Goal: Find specific page/section

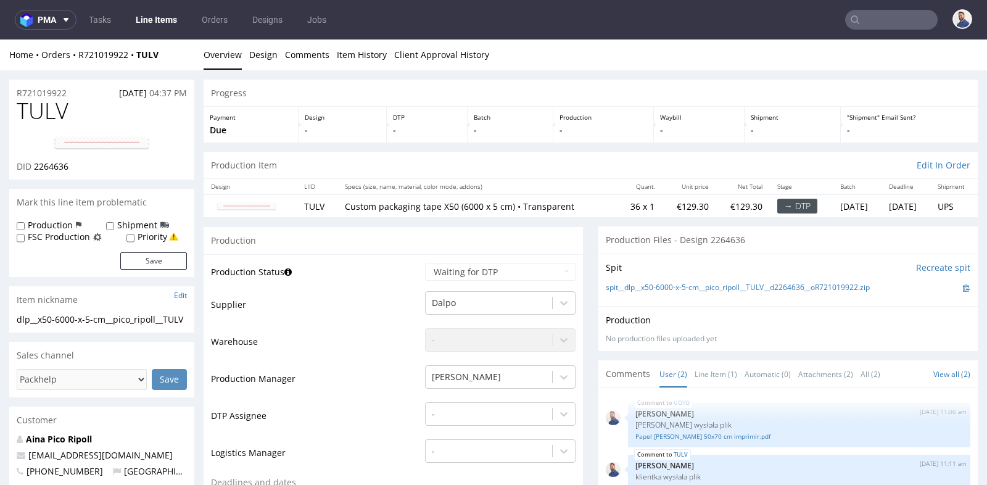
scroll to position [9, 0]
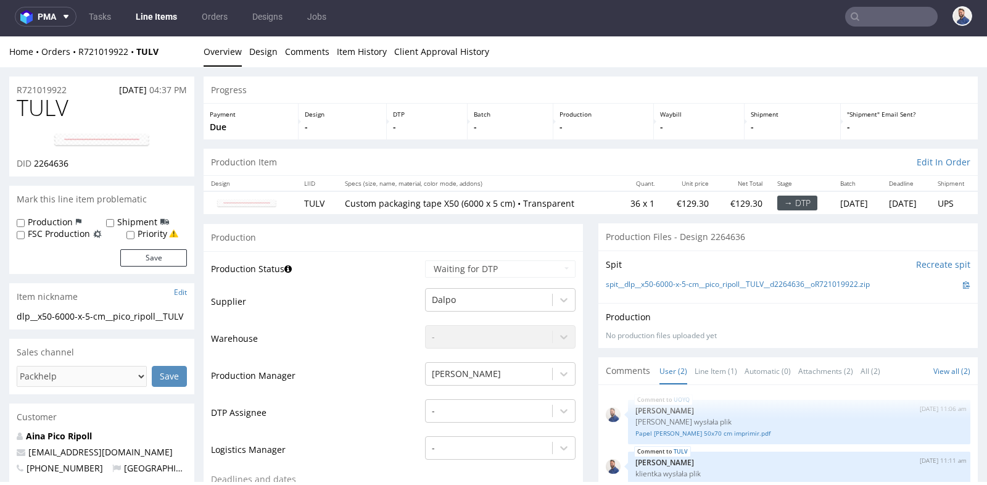
click at [868, 21] on input "text" at bounding box center [892, 17] width 93 height 20
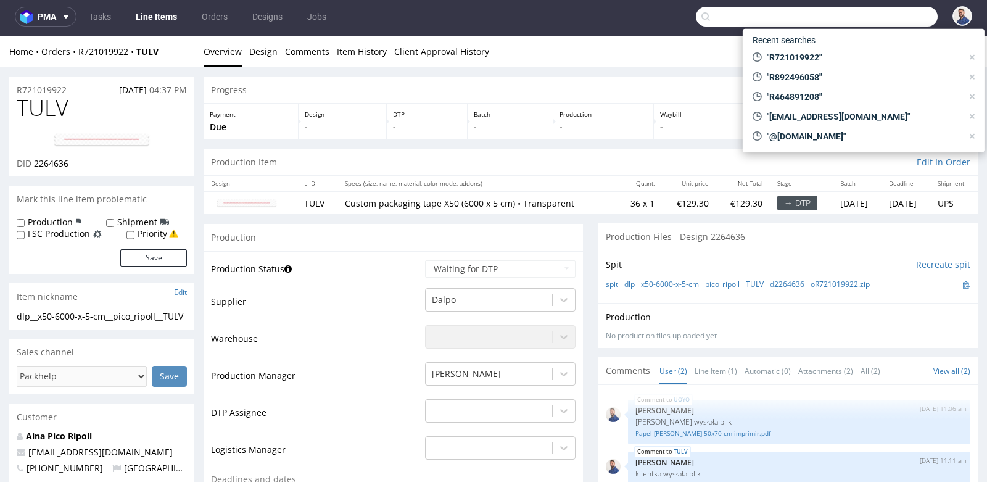
paste input "R261354753"
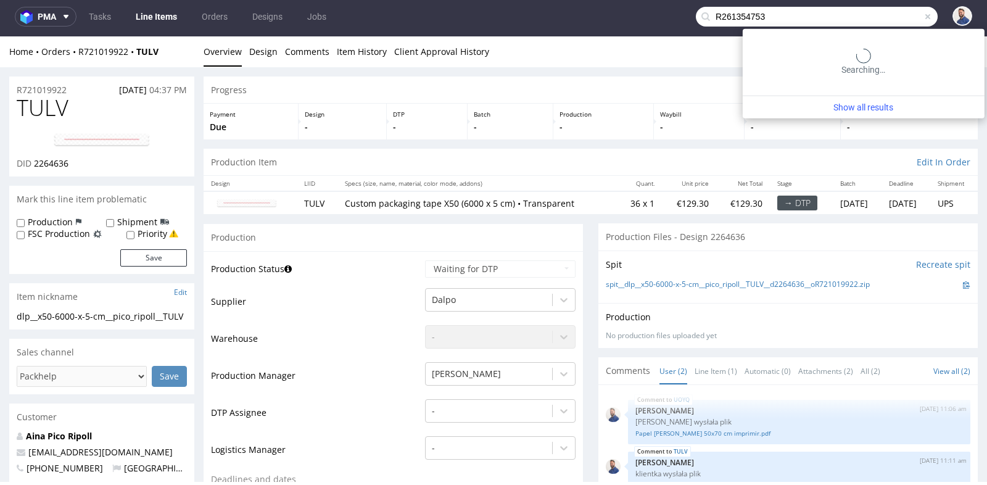
type input "R261354753"
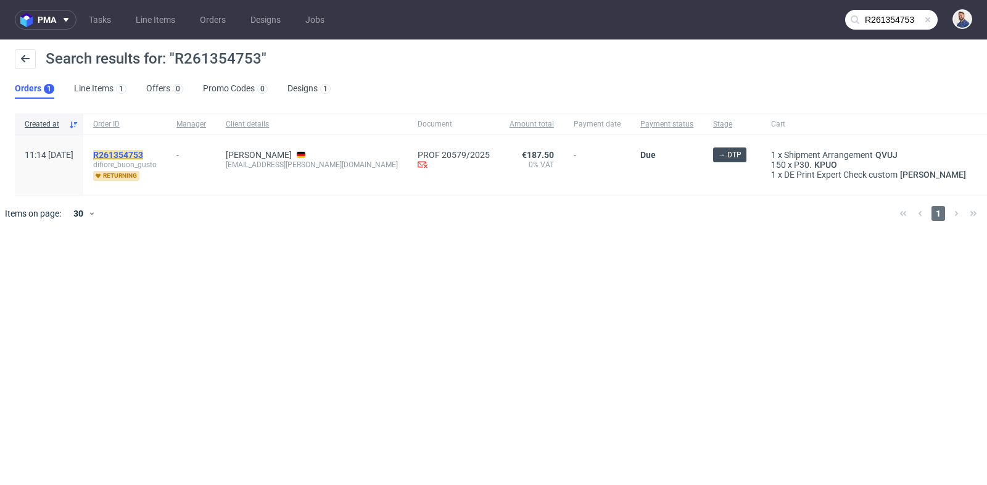
click at [143, 153] on mark "R261354753" at bounding box center [118, 155] width 50 height 10
